Goal: Task Accomplishment & Management: Manage account settings

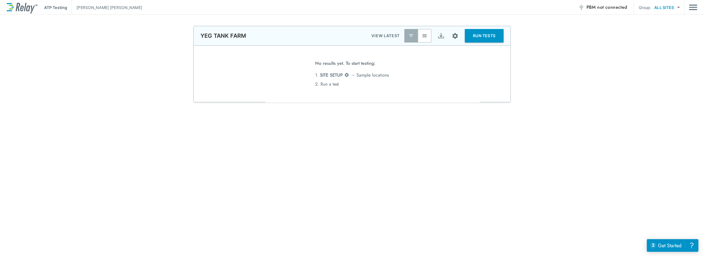
type input "**********"
click at [695, 8] on img "Main menu" at bounding box center [693, 7] width 8 height 11
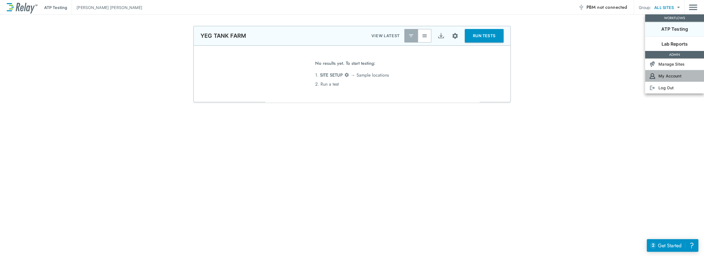
click at [668, 74] on p "My Account" at bounding box center [670, 76] width 23 height 6
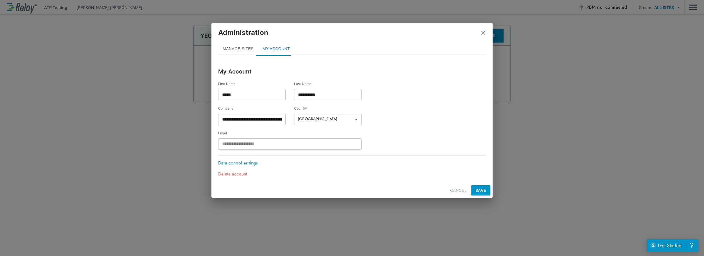
click at [236, 47] on button "MANAGE SITES" at bounding box center [238, 49] width 40 height 14
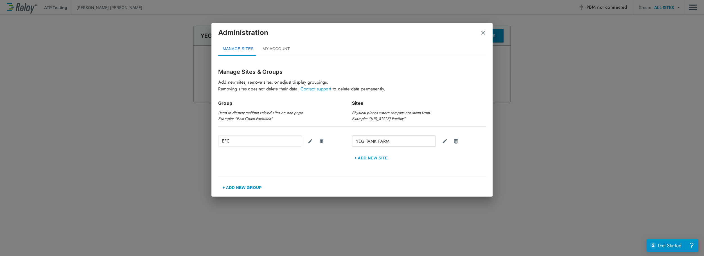
click at [484, 33] on img "close" at bounding box center [483, 33] width 6 height 6
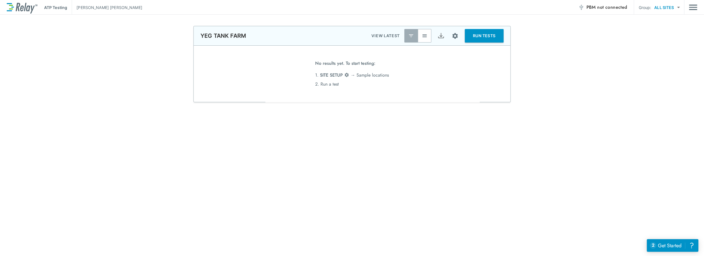
click at [20, 7] on img at bounding box center [22, 7] width 31 height 12
click at [678, 8] on body "**********" at bounding box center [352, 128] width 704 height 256
click at [693, 8] on div at bounding box center [352, 128] width 704 height 256
click at [694, 8] on img "Main menu" at bounding box center [693, 7] width 8 height 11
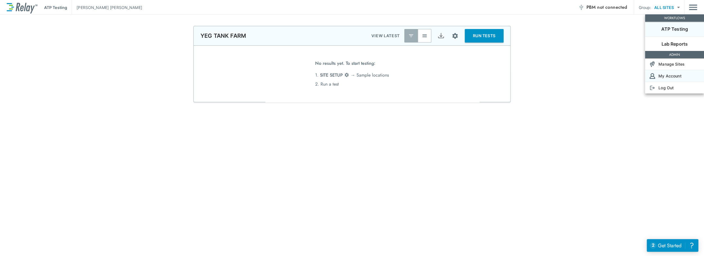
click at [667, 76] on p "My Account" at bounding box center [670, 76] width 23 height 6
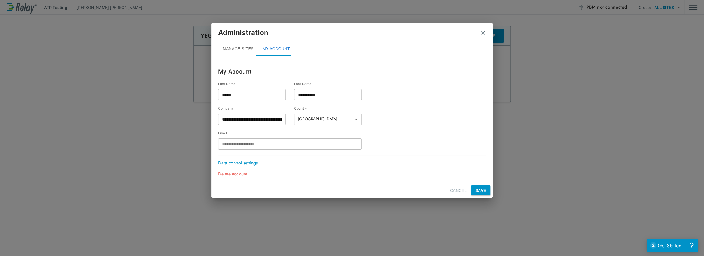
click at [463, 189] on button "CANCEL" at bounding box center [458, 190] width 21 height 10
